Goal: Transaction & Acquisition: Subscribe to service/newsletter

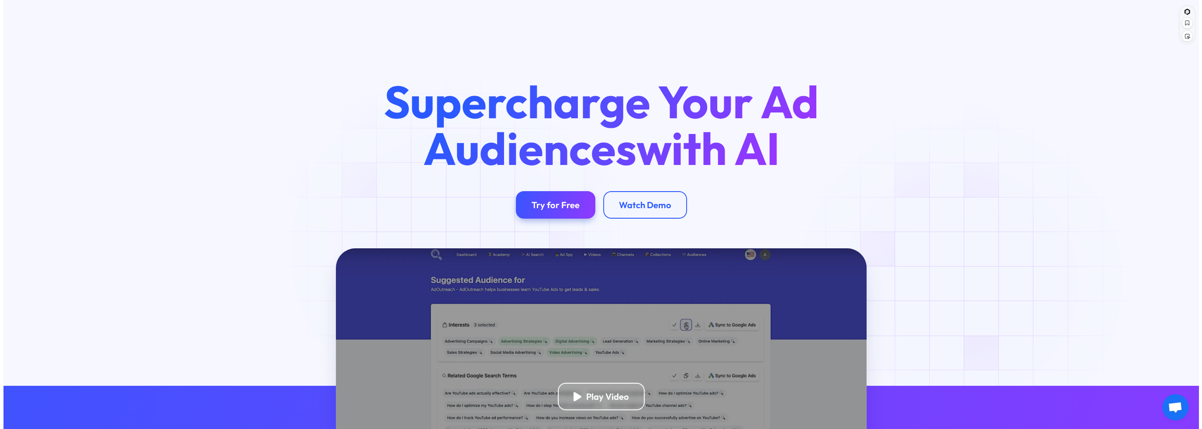
scroll to position [145, 0]
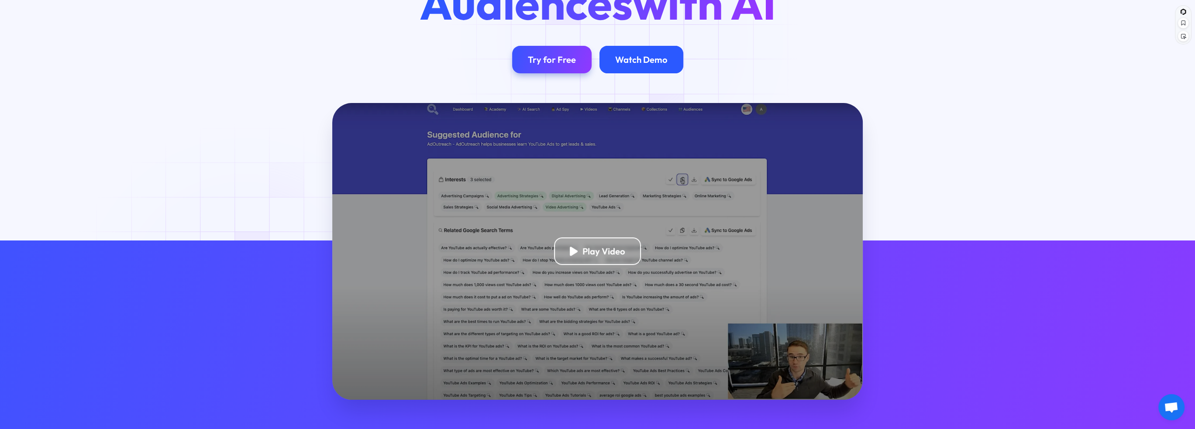
click at [626, 46] on div "Watch Demo" at bounding box center [642, 60] width 84 height 28
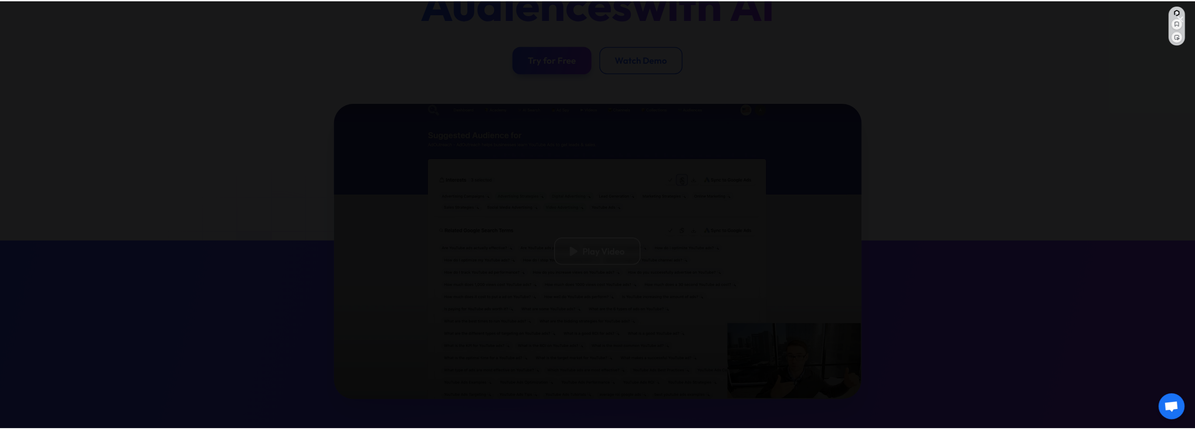
scroll to position [146, 0]
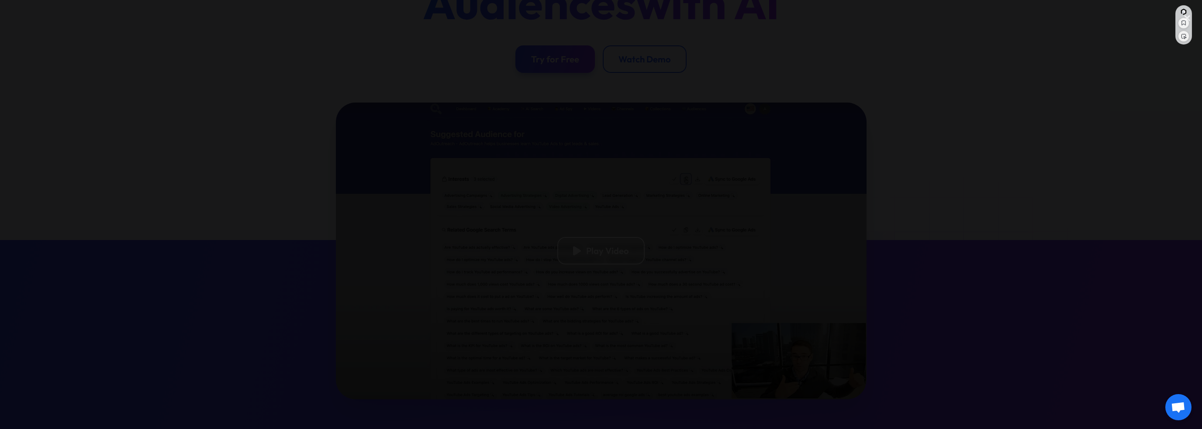
click at [961, 135] on div at bounding box center [601, 215] width 1202 height 412
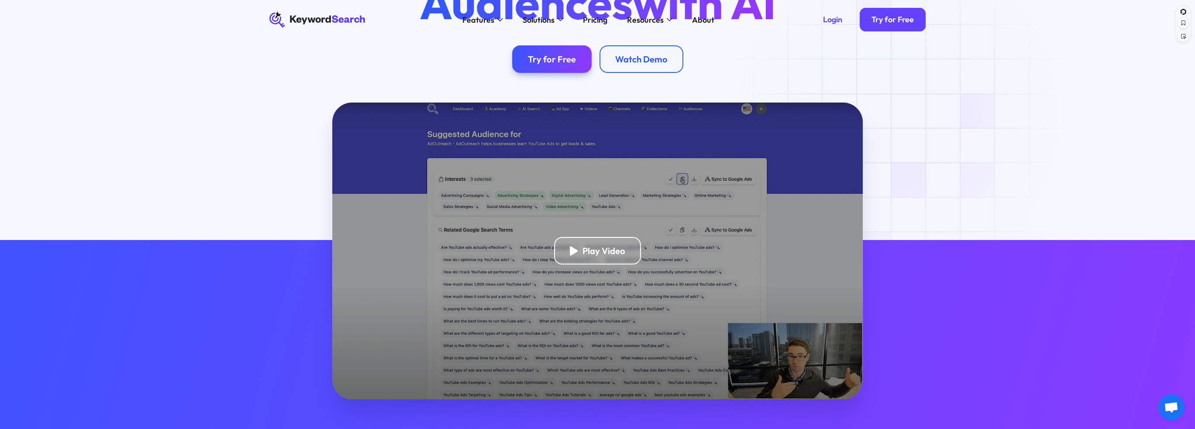
scroll to position [0, 0]
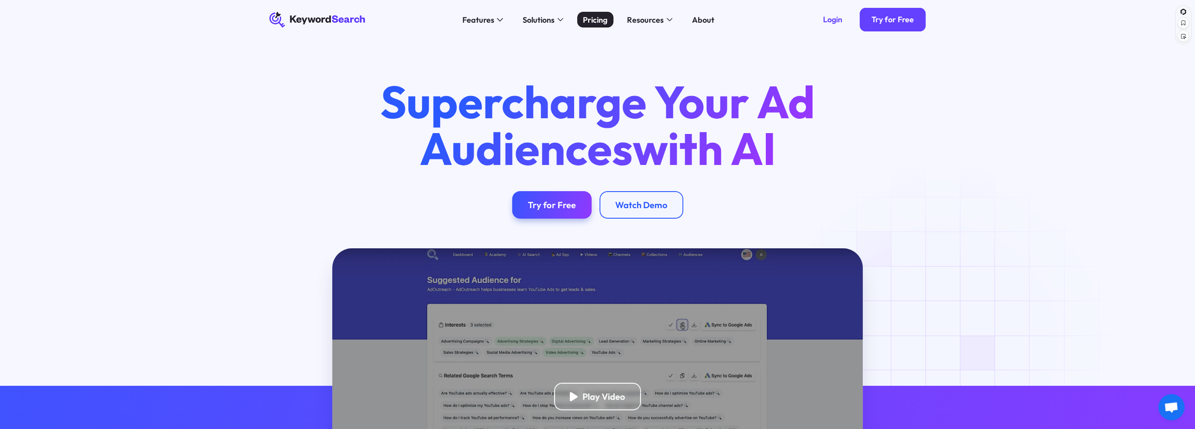
click at [590, 20] on div "Pricing" at bounding box center [595, 20] width 24 height 12
